Goal: Information Seeking & Learning: Learn about a topic

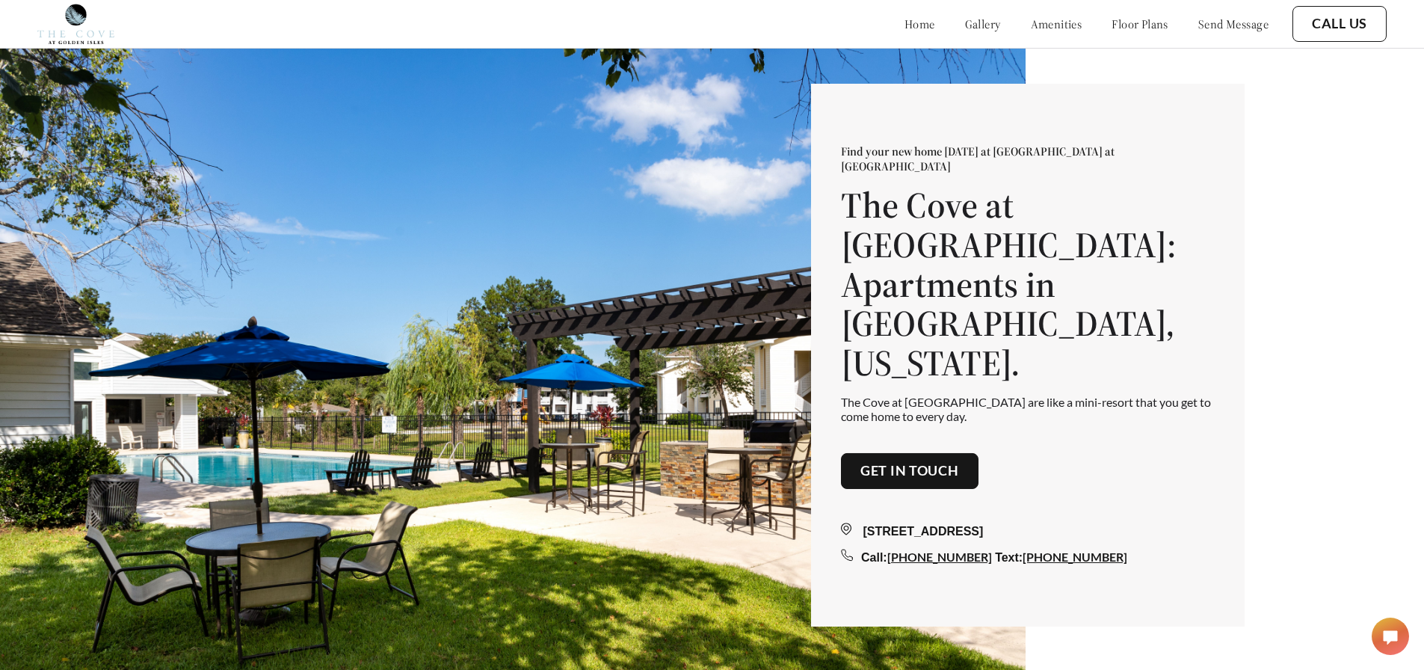
click at [1163, 81] on div "Find your new home [DATE] at [GEOGRAPHIC_DATA] at [GEOGRAPHIC_DATA] at [GEOGRAP…" at bounding box center [712, 358] width 1424 height 717
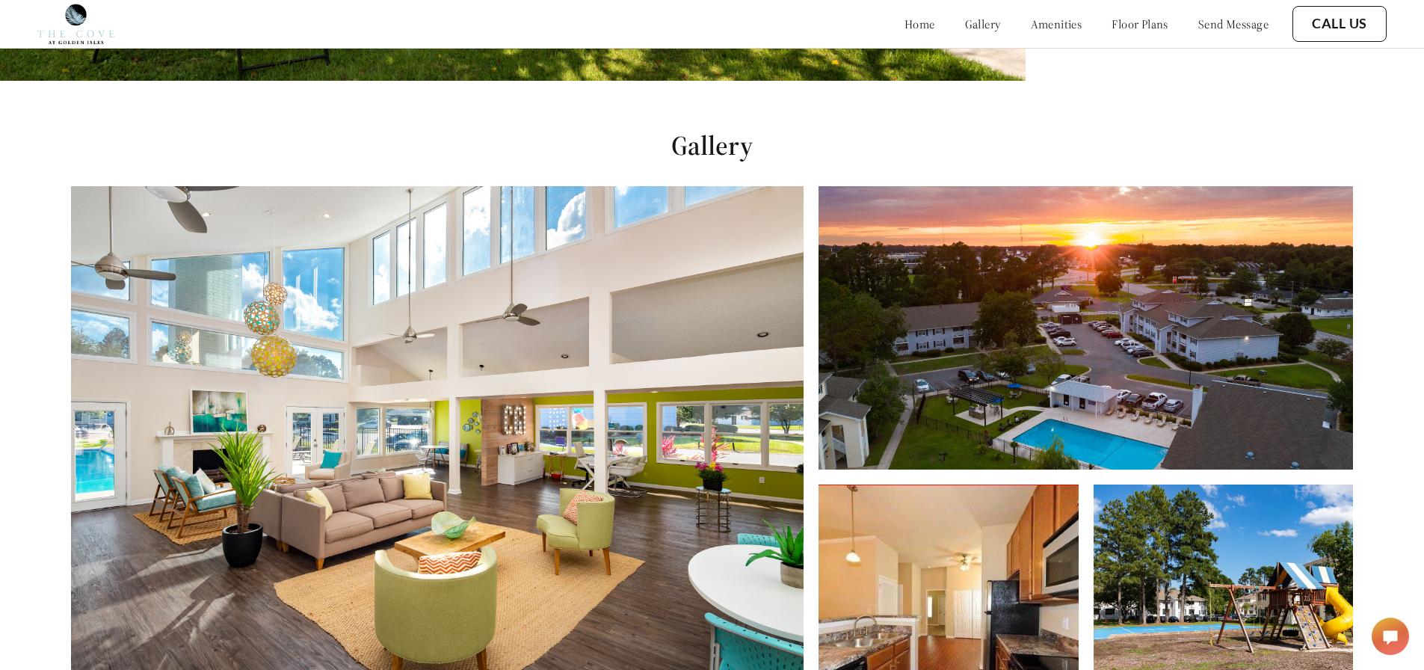
scroll to position [598, 0]
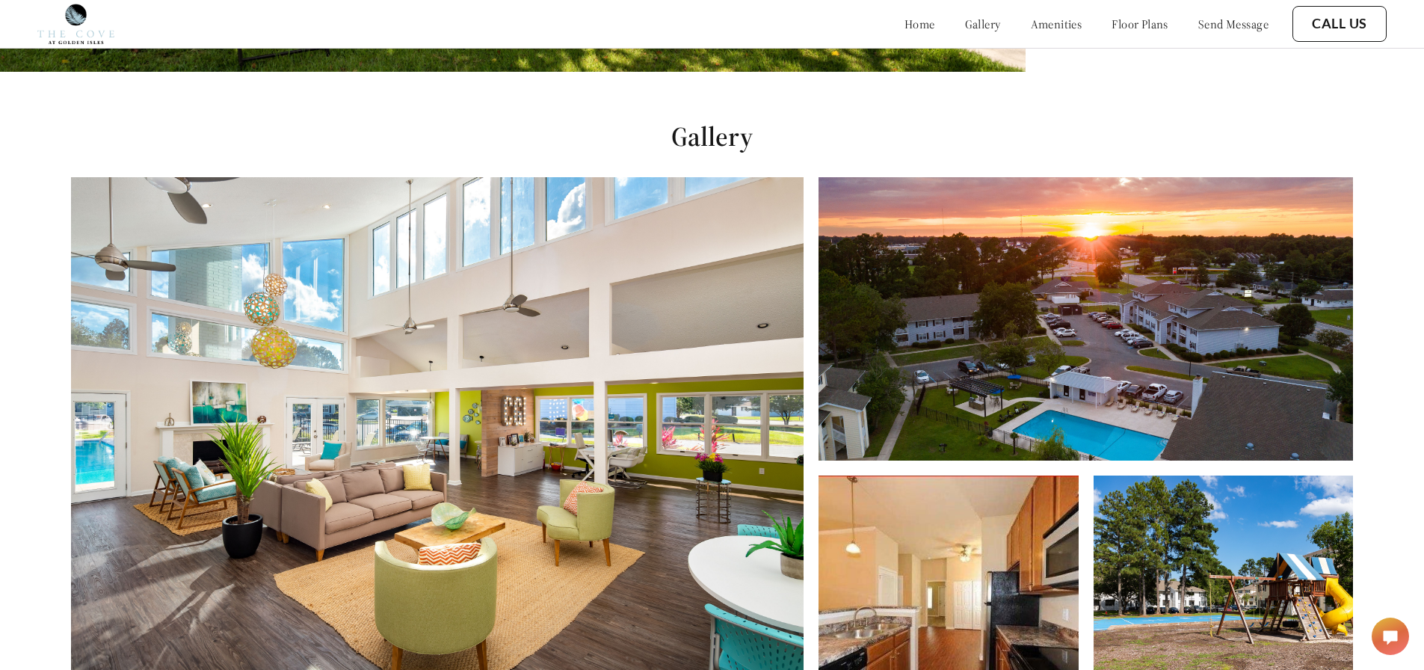
click at [688, 345] on img at bounding box center [437, 433] width 732 height 512
click at [1050, 321] on img at bounding box center [1085, 318] width 534 height 283
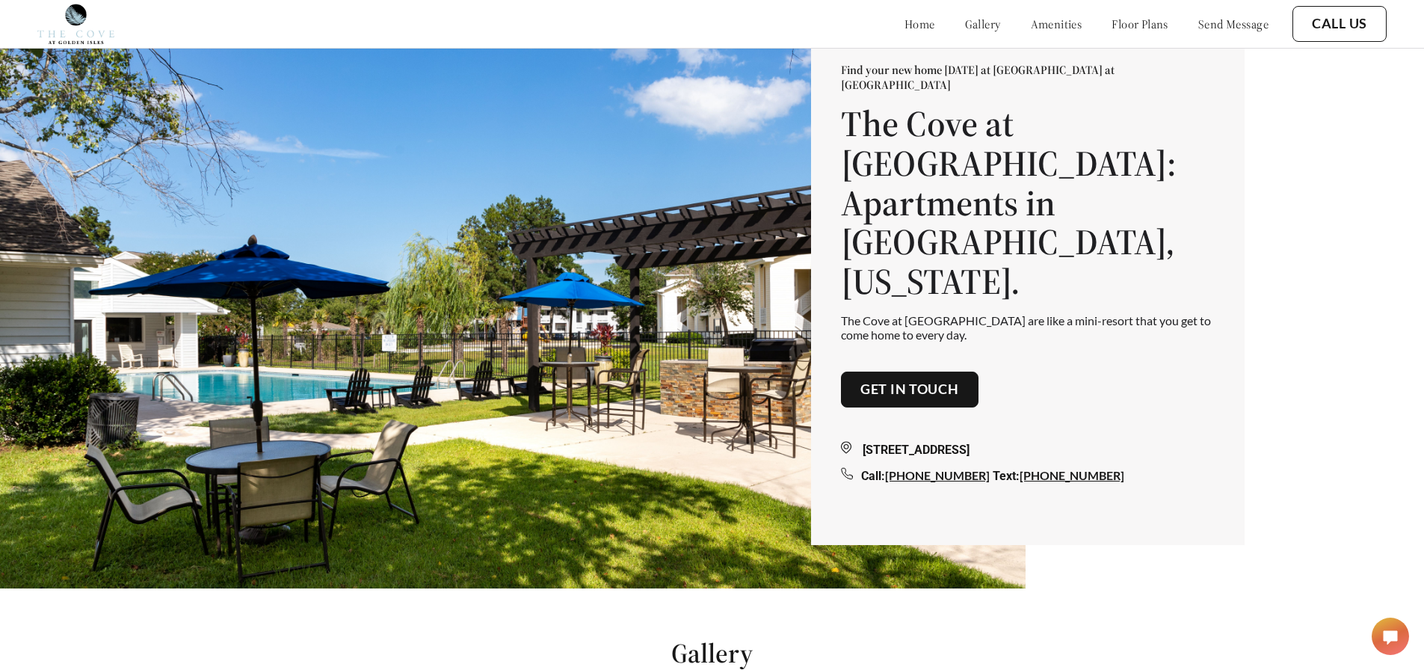
scroll to position [0, 0]
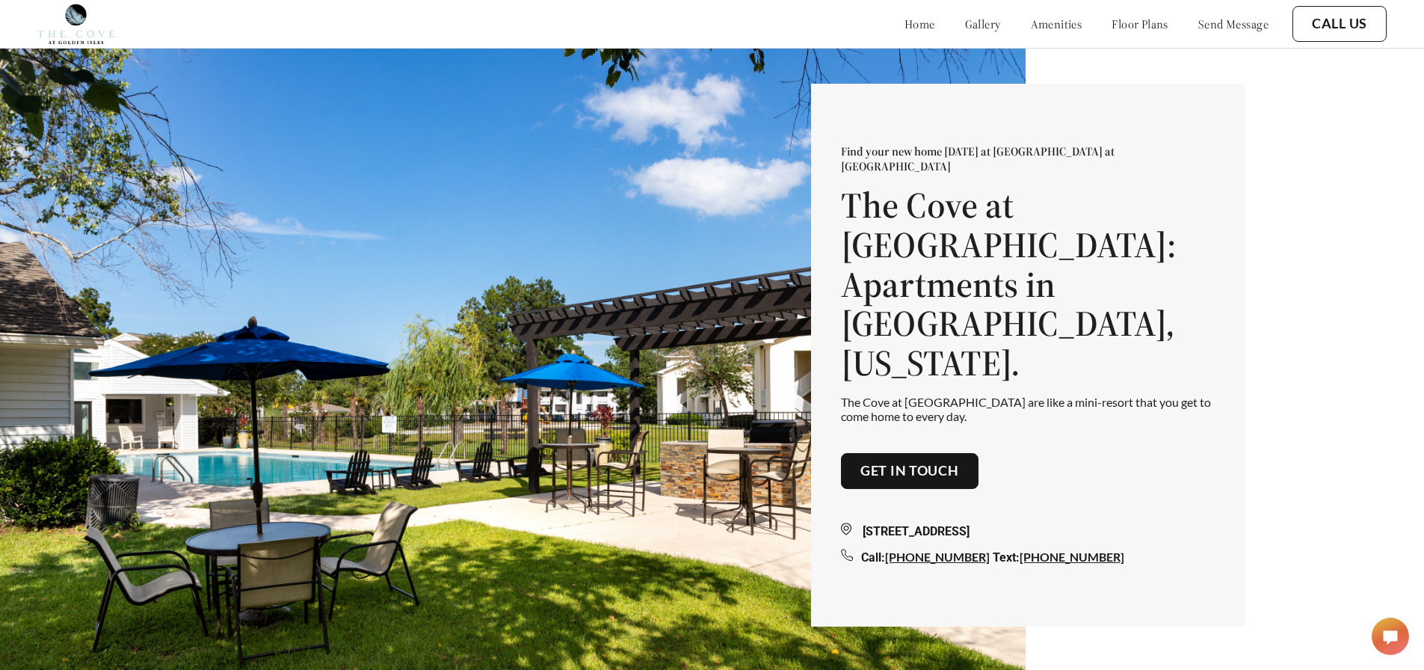
click at [965, 19] on link "gallery" at bounding box center [983, 23] width 36 height 15
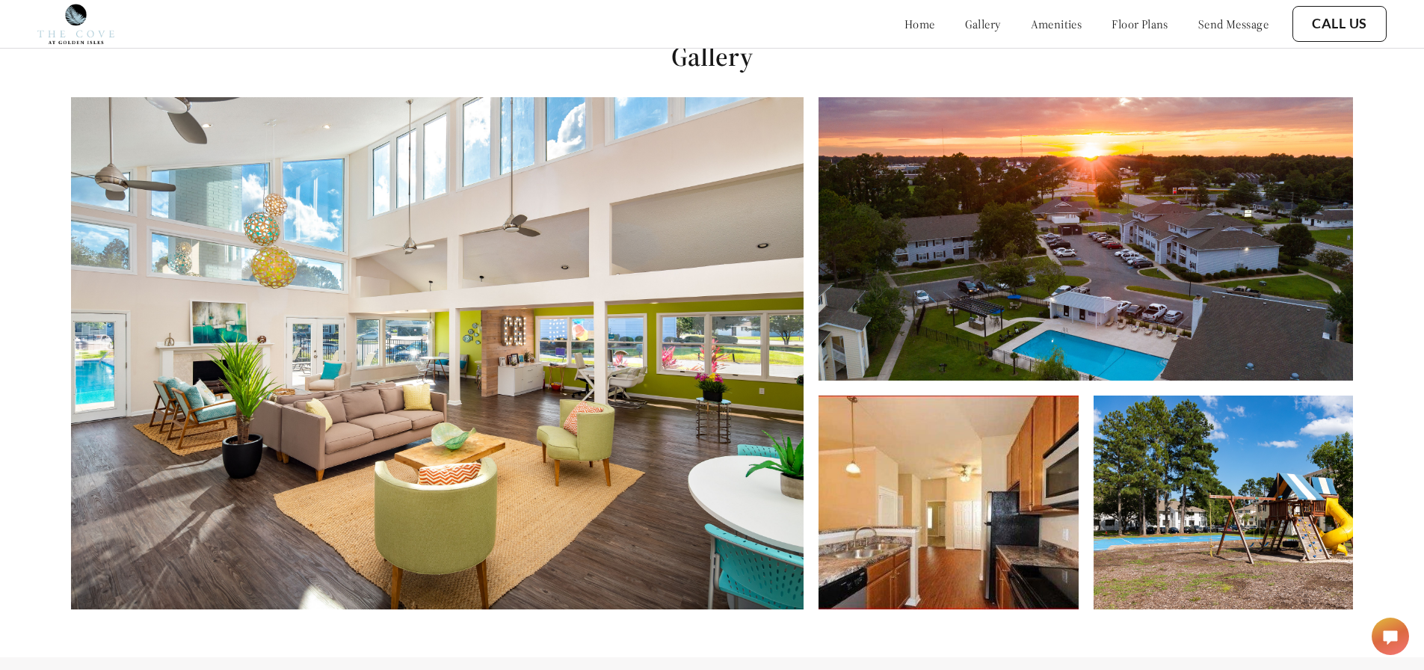
scroll to position [681, 0]
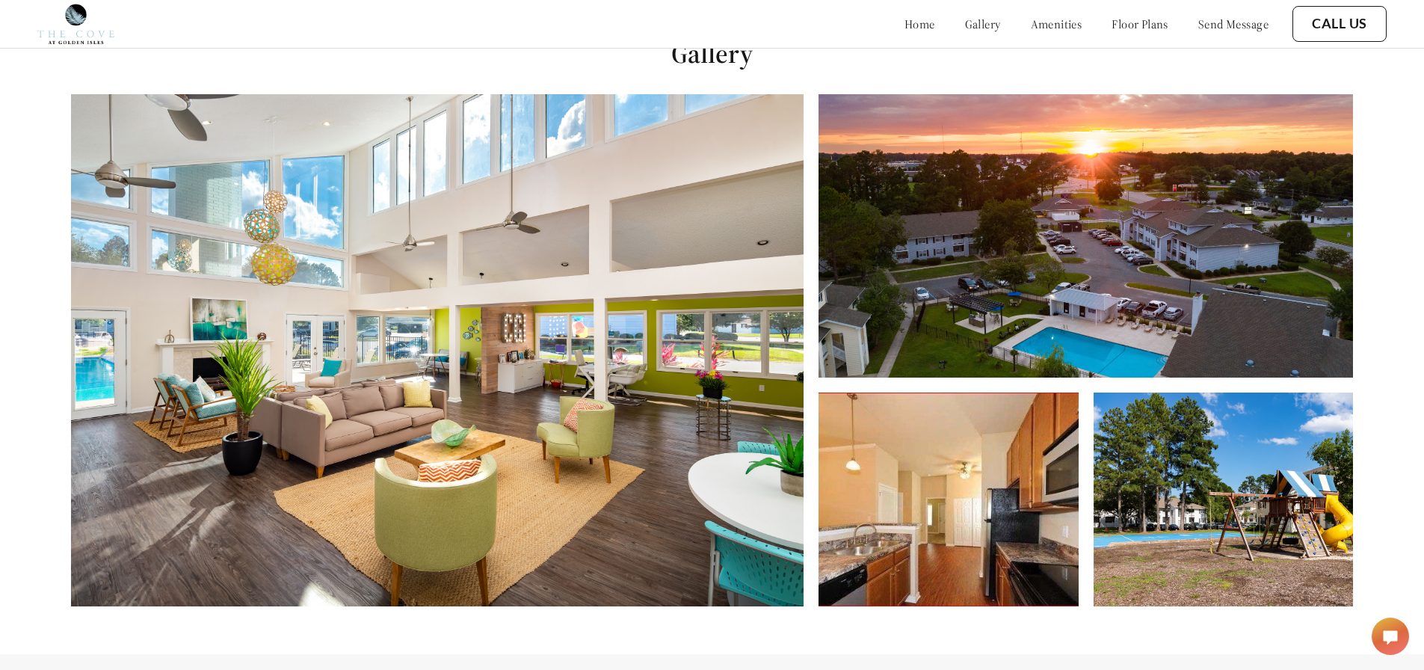
click at [1048, 25] on link "amenities" at bounding box center [1056, 23] width 52 height 15
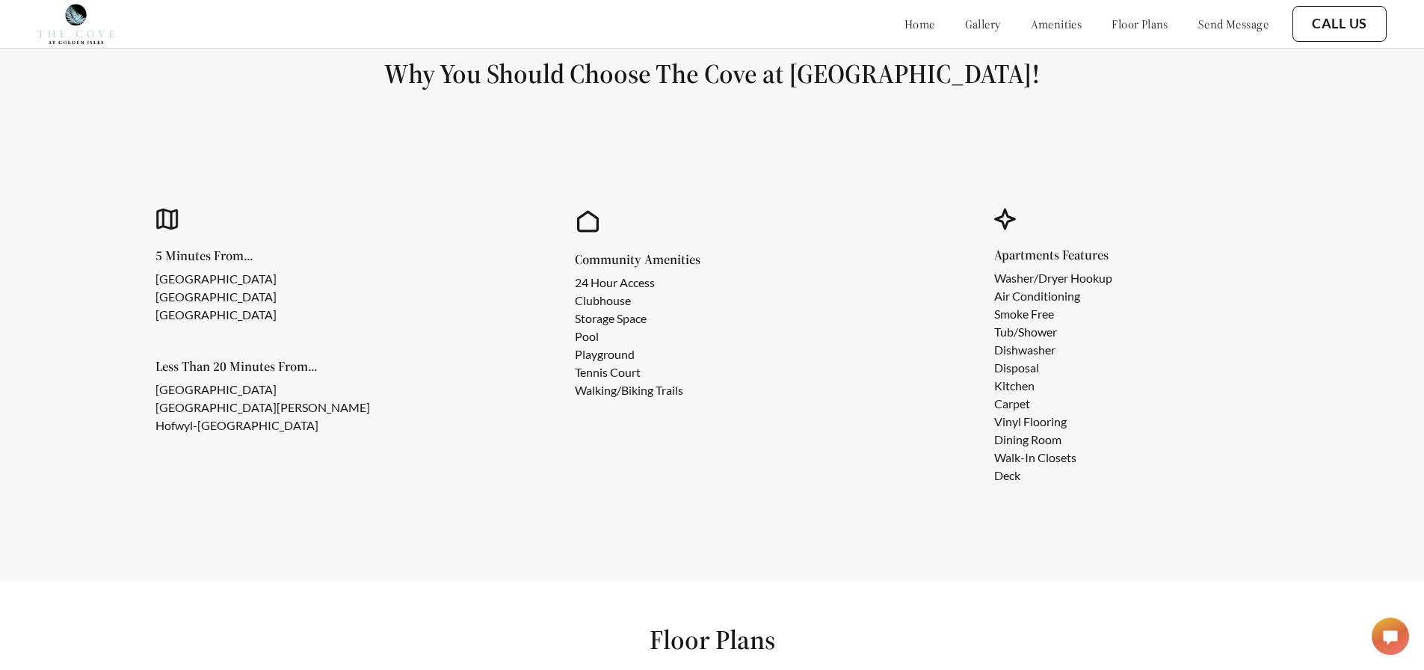
scroll to position [1346, 0]
click at [1126, 25] on link "floor plans" at bounding box center [1139, 23] width 57 height 15
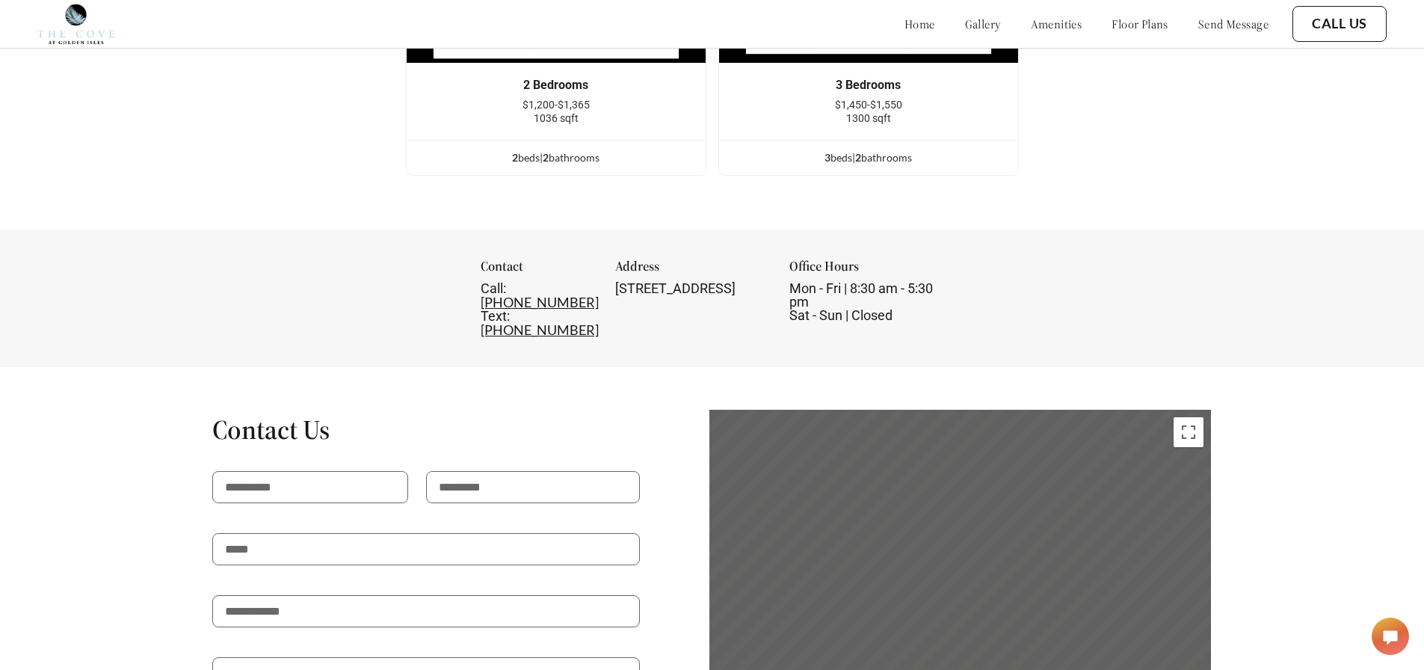
scroll to position [1937, 0]
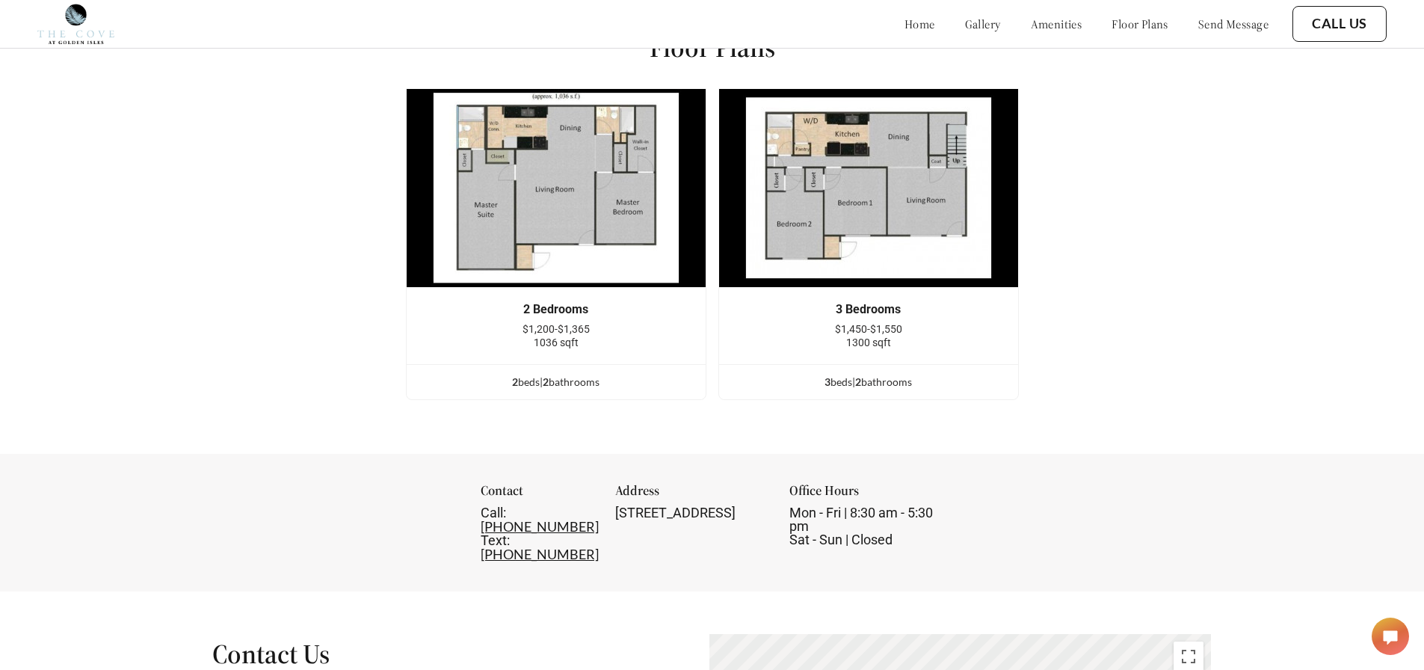
click at [929, 197] on img at bounding box center [868, 188] width 300 height 200
click at [886, 390] on div "3 bed s | 2 bathroom s" at bounding box center [868, 382] width 299 height 16
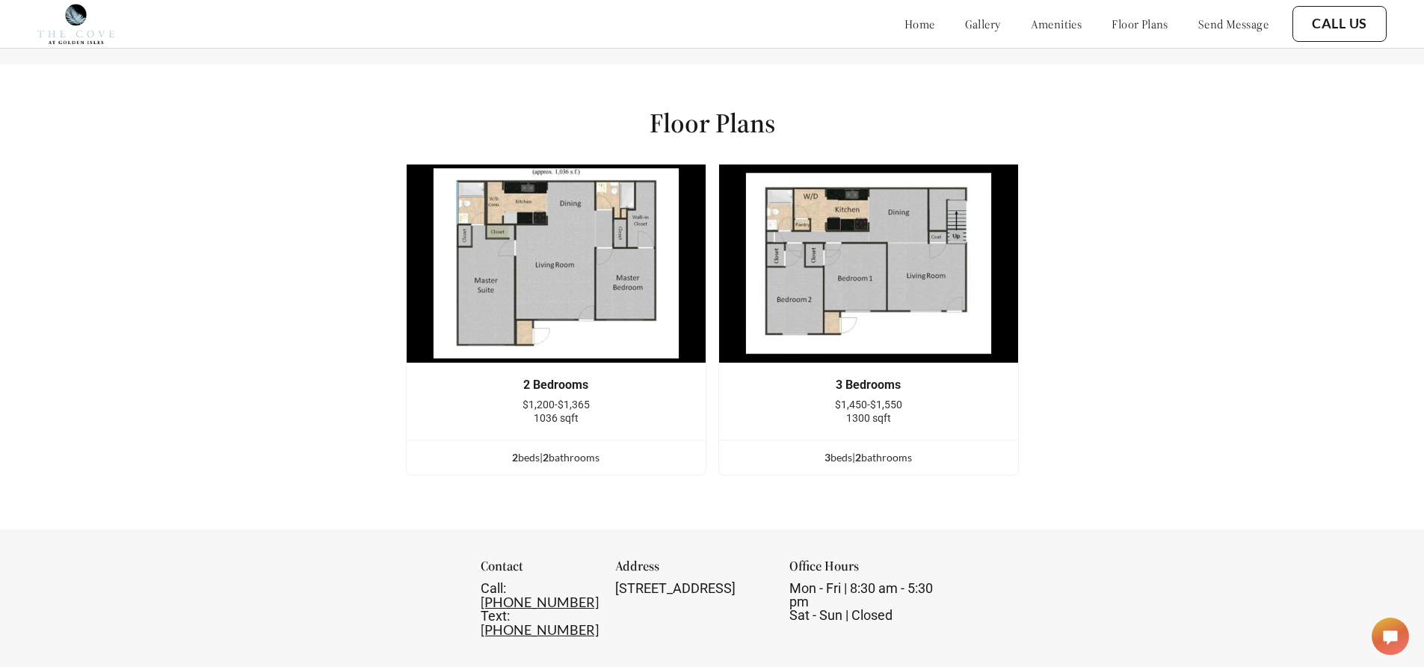
scroll to position [1713, 0]
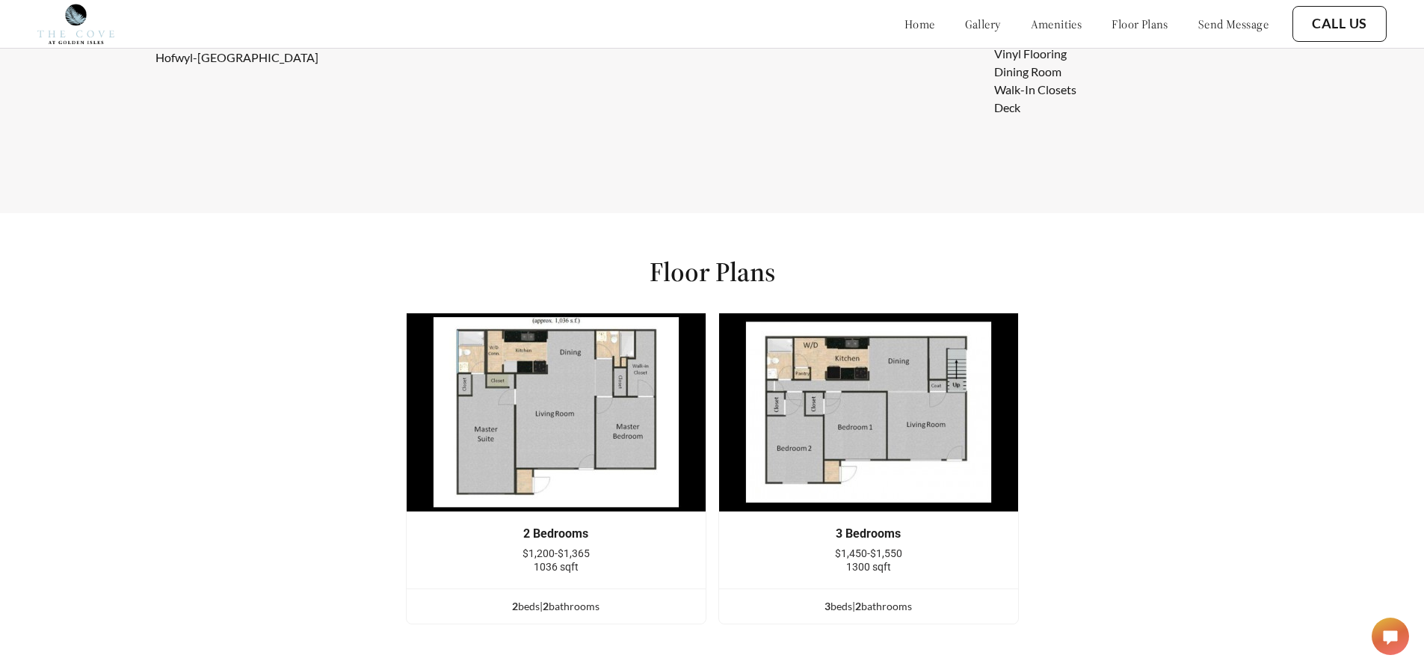
click at [790, 362] on img at bounding box center [868, 412] width 300 height 200
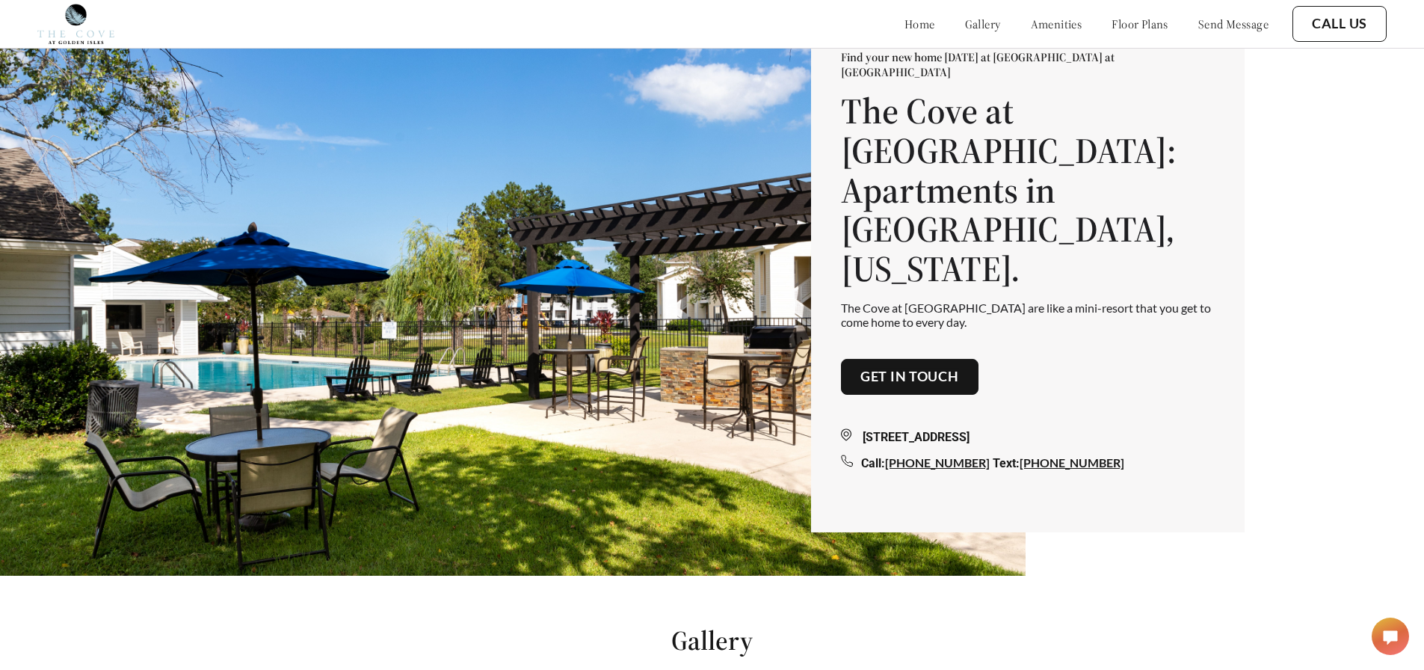
scroll to position [0, 0]
